Goal: Information Seeking & Learning: Learn about a topic

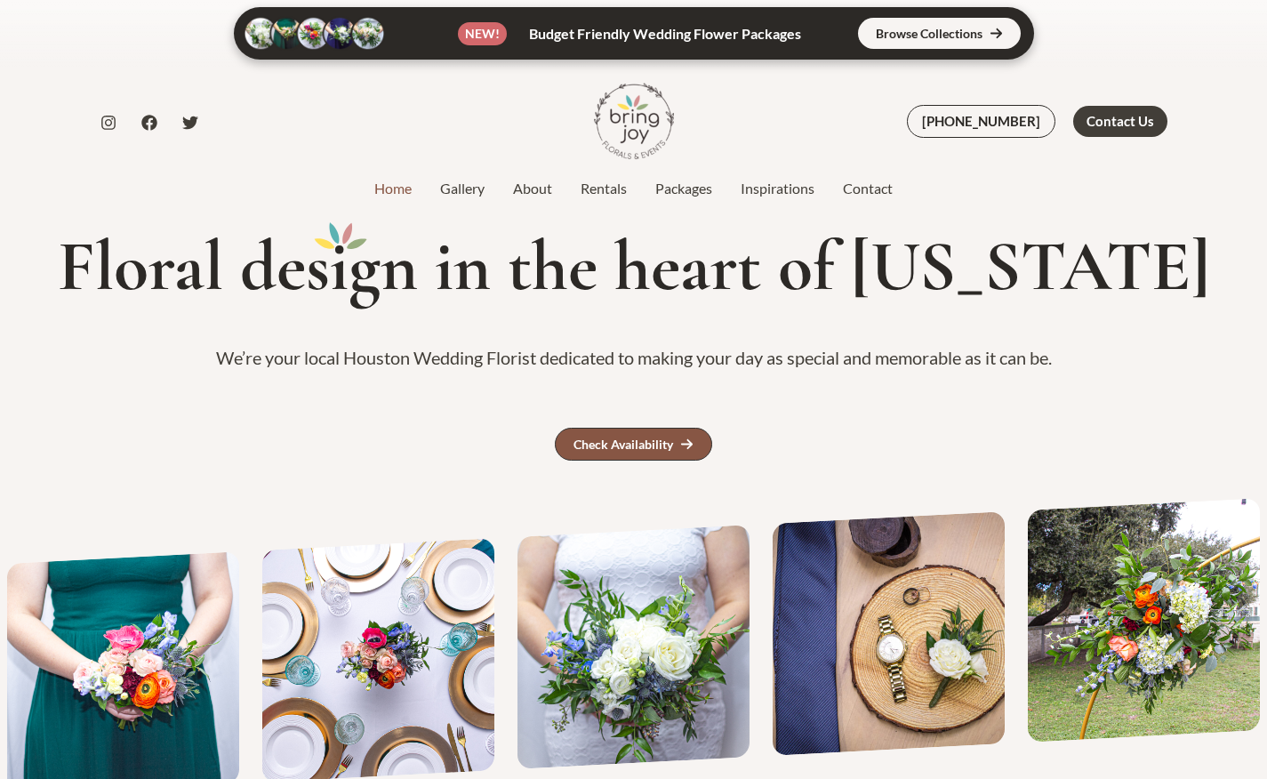
click at [641, 442] on div "Check Availability" at bounding box center [624, 444] width 100 height 12
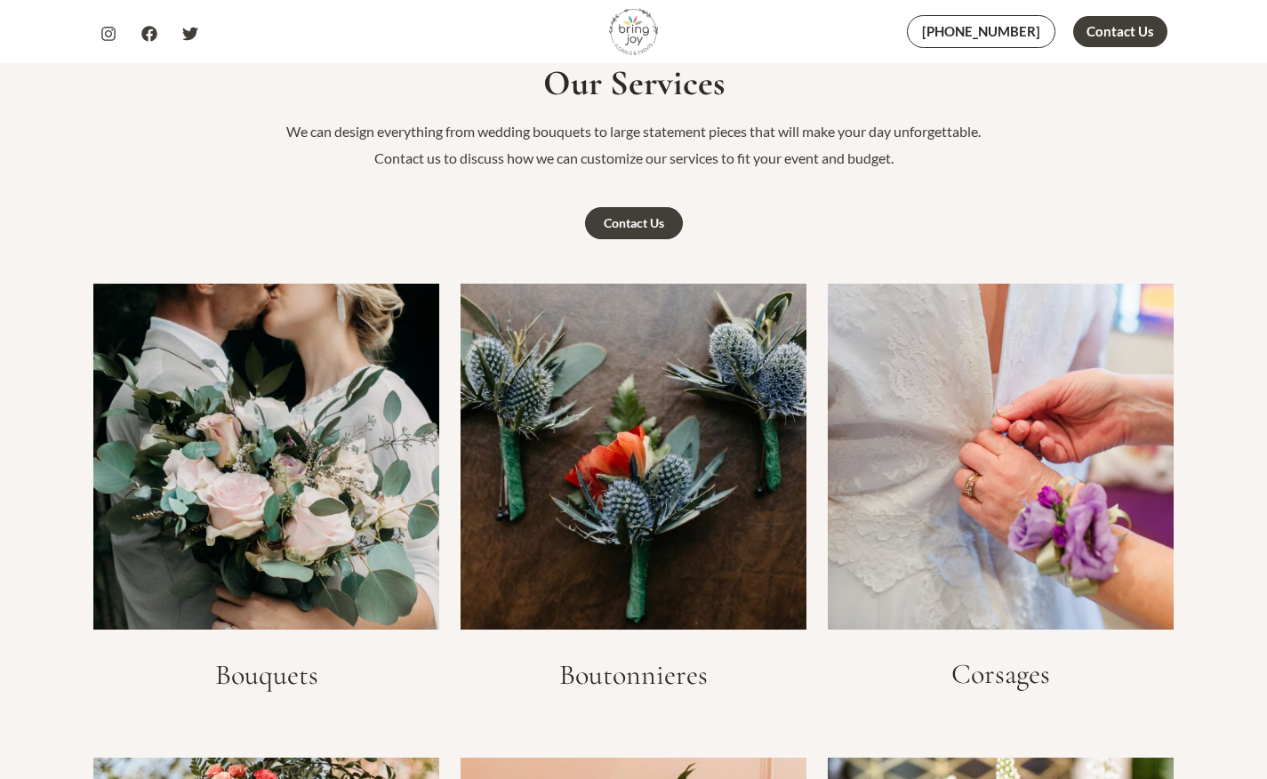
scroll to position [2638, 0]
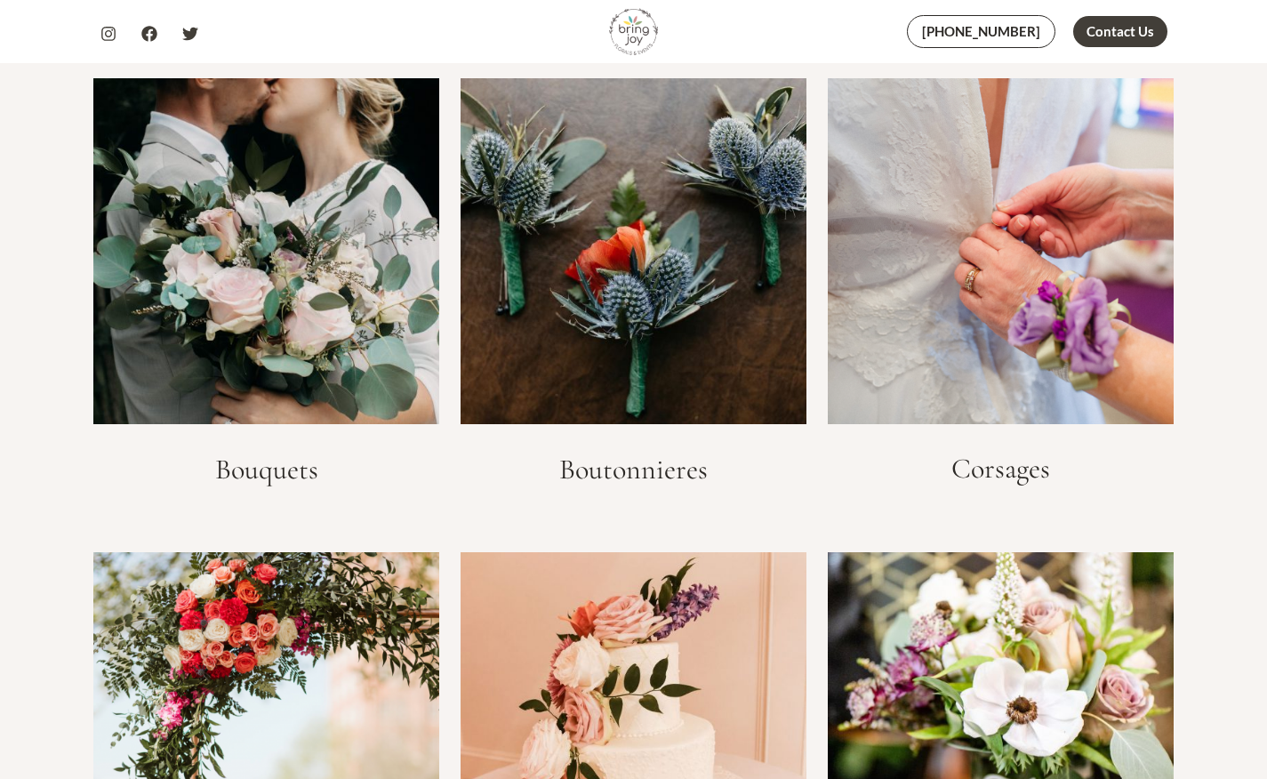
click at [300, 471] on h3 "Bouquets" at bounding box center [266, 470] width 346 height 34
click at [322, 349] on img at bounding box center [266, 251] width 346 height 346
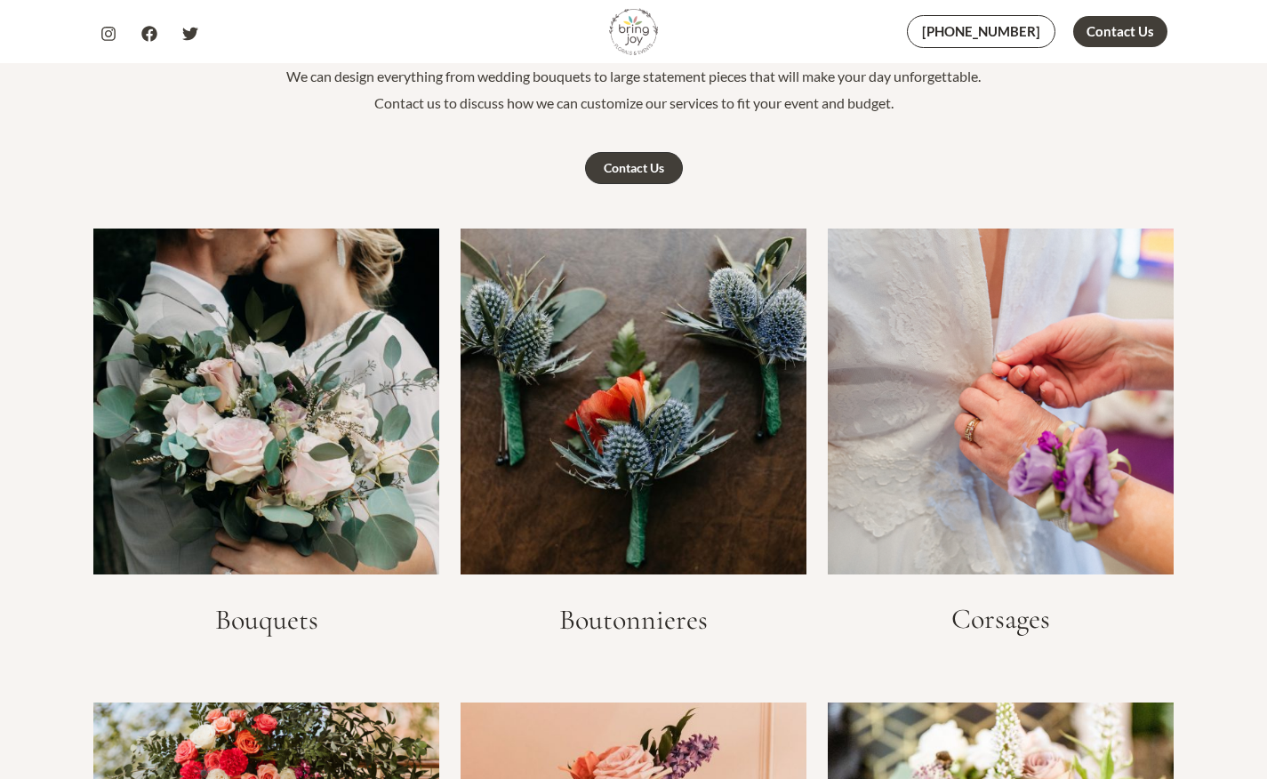
scroll to position [2702, 0]
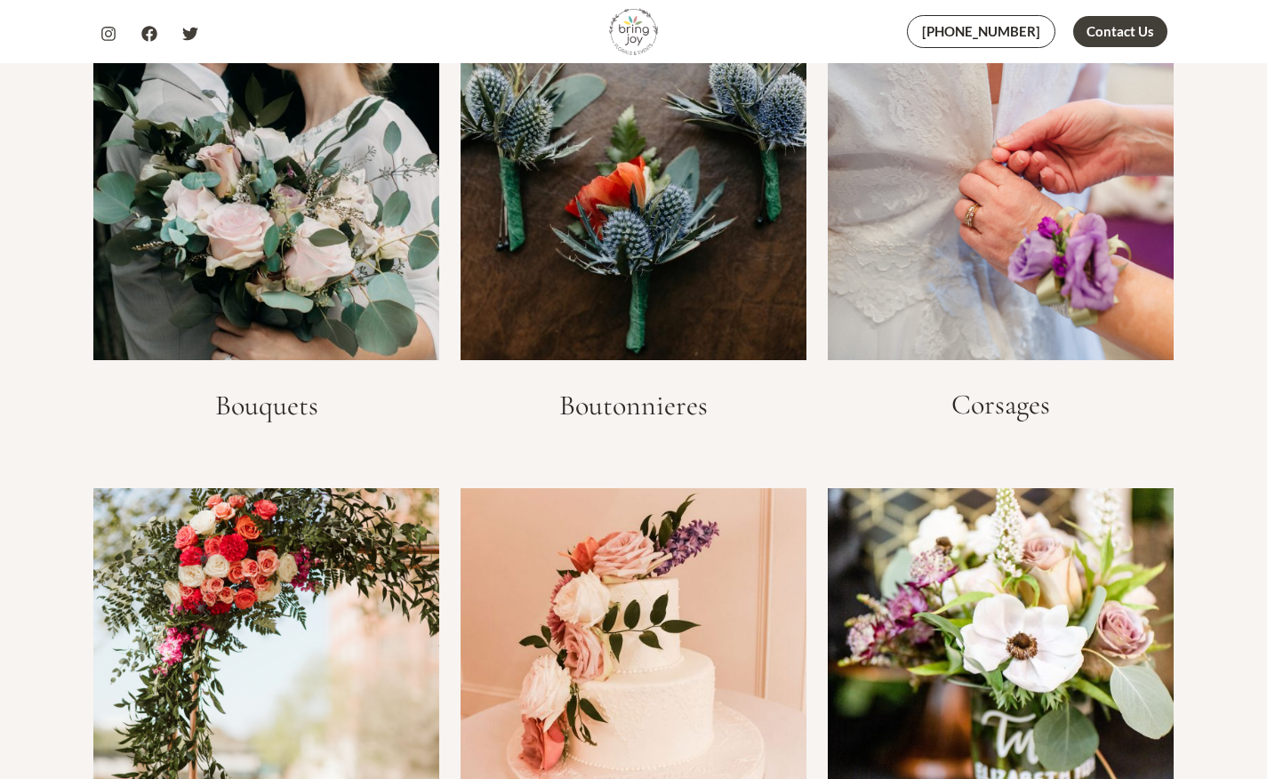
click at [287, 291] on img at bounding box center [266, 187] width 346 height 346
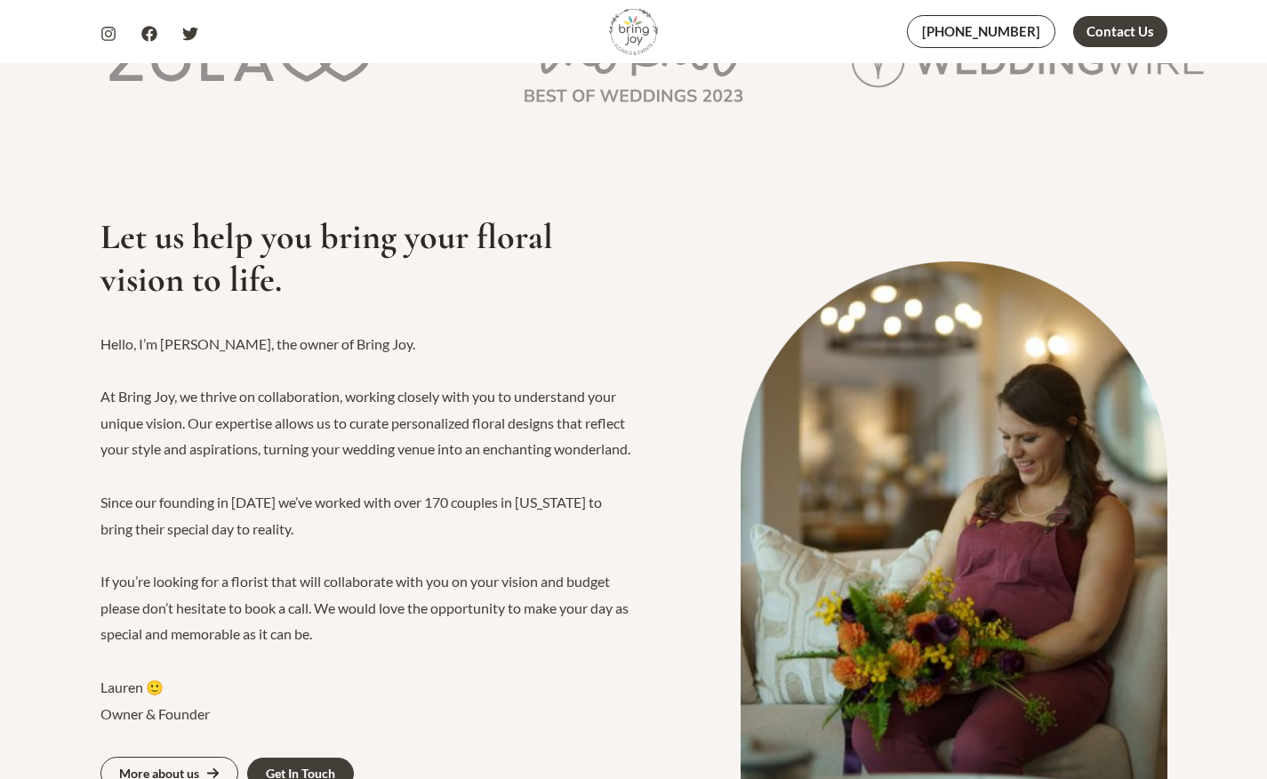
scroll to position [0, 0]
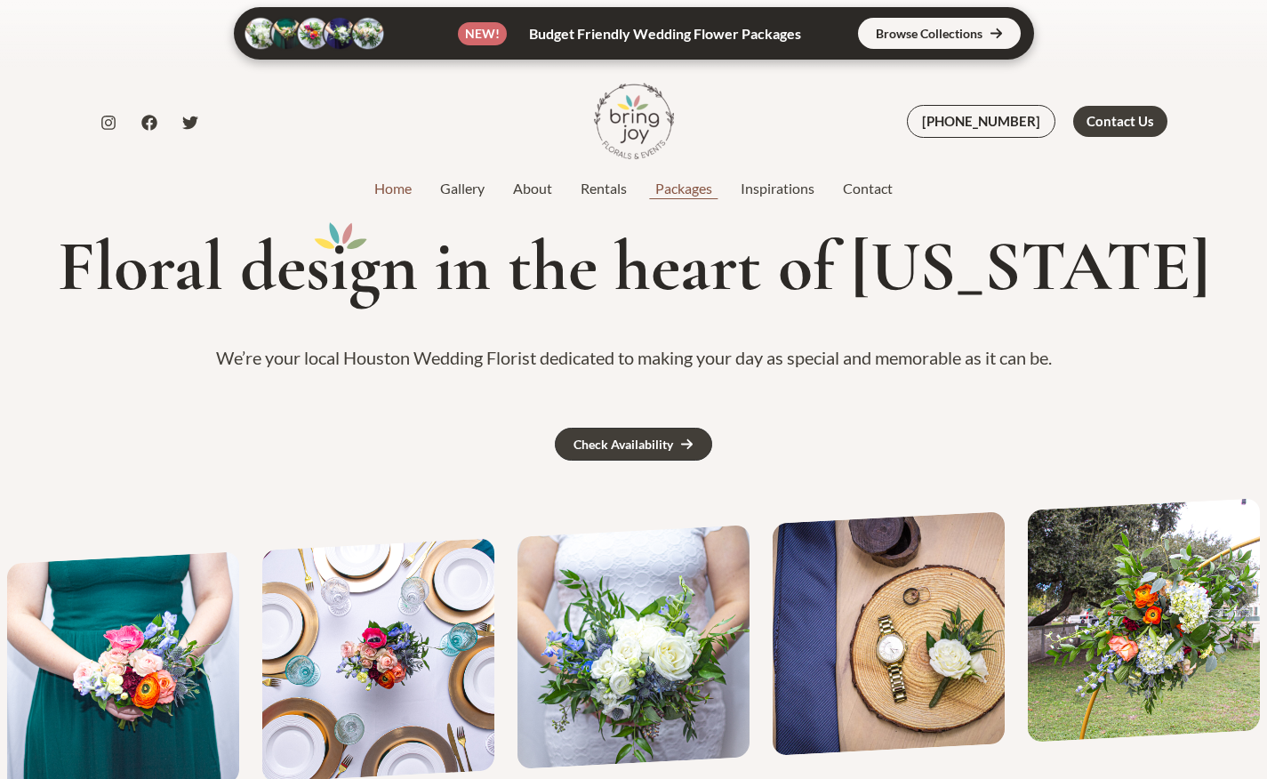
click at [666, 192] on link "Packages" at bounding box center [683, 188] width 85 height 21
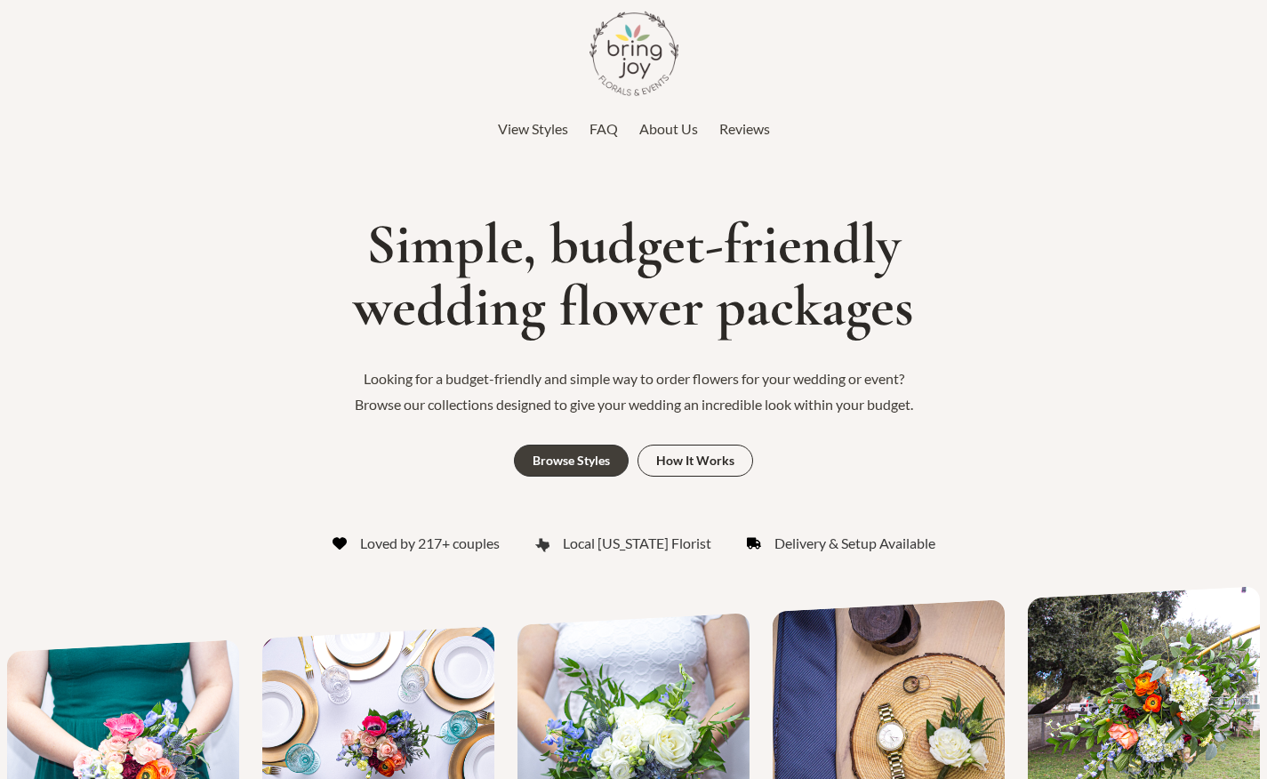
scroll to position [267, 0]
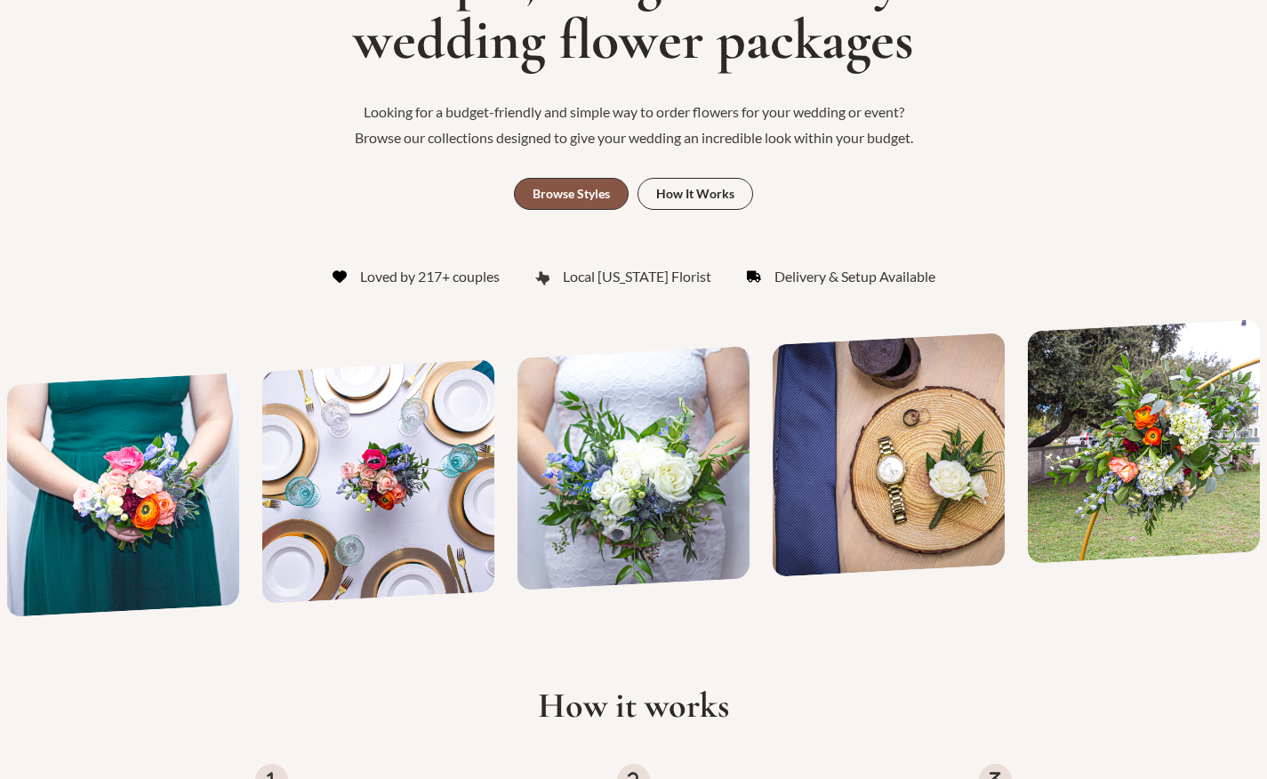
click at [594, 197] on div "Browse Styles" at bounding box center [571, 194] width 77 height 12
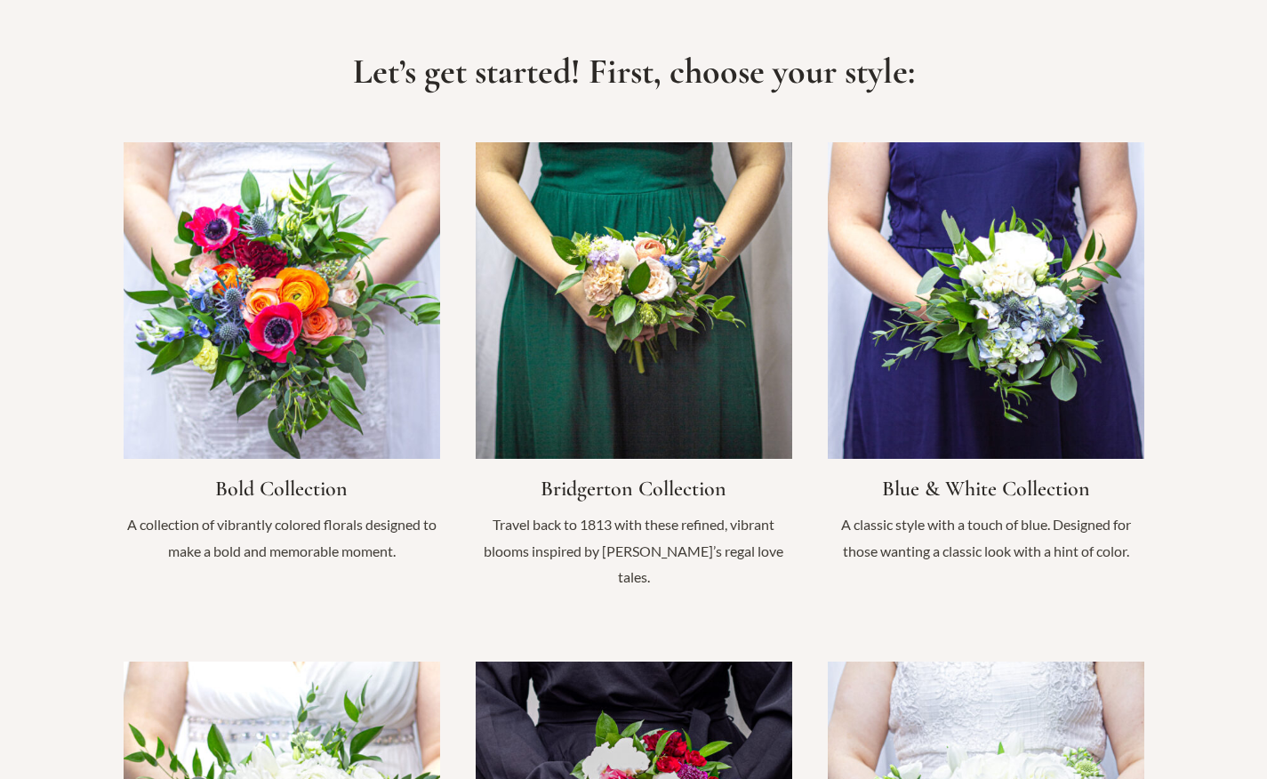
scroll to position [1266, 0]
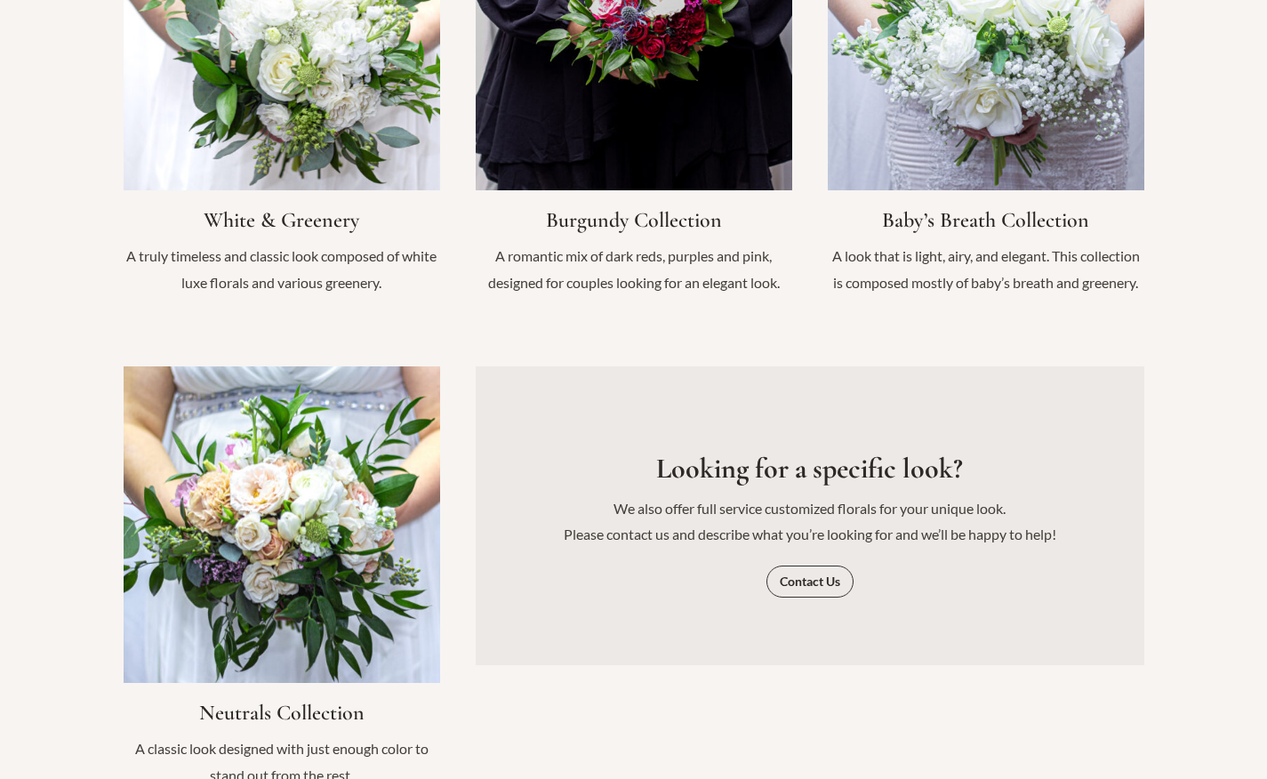
scroll to position [2292, 0]
